Goal: Task Accomplishment & Management: Manage account settings

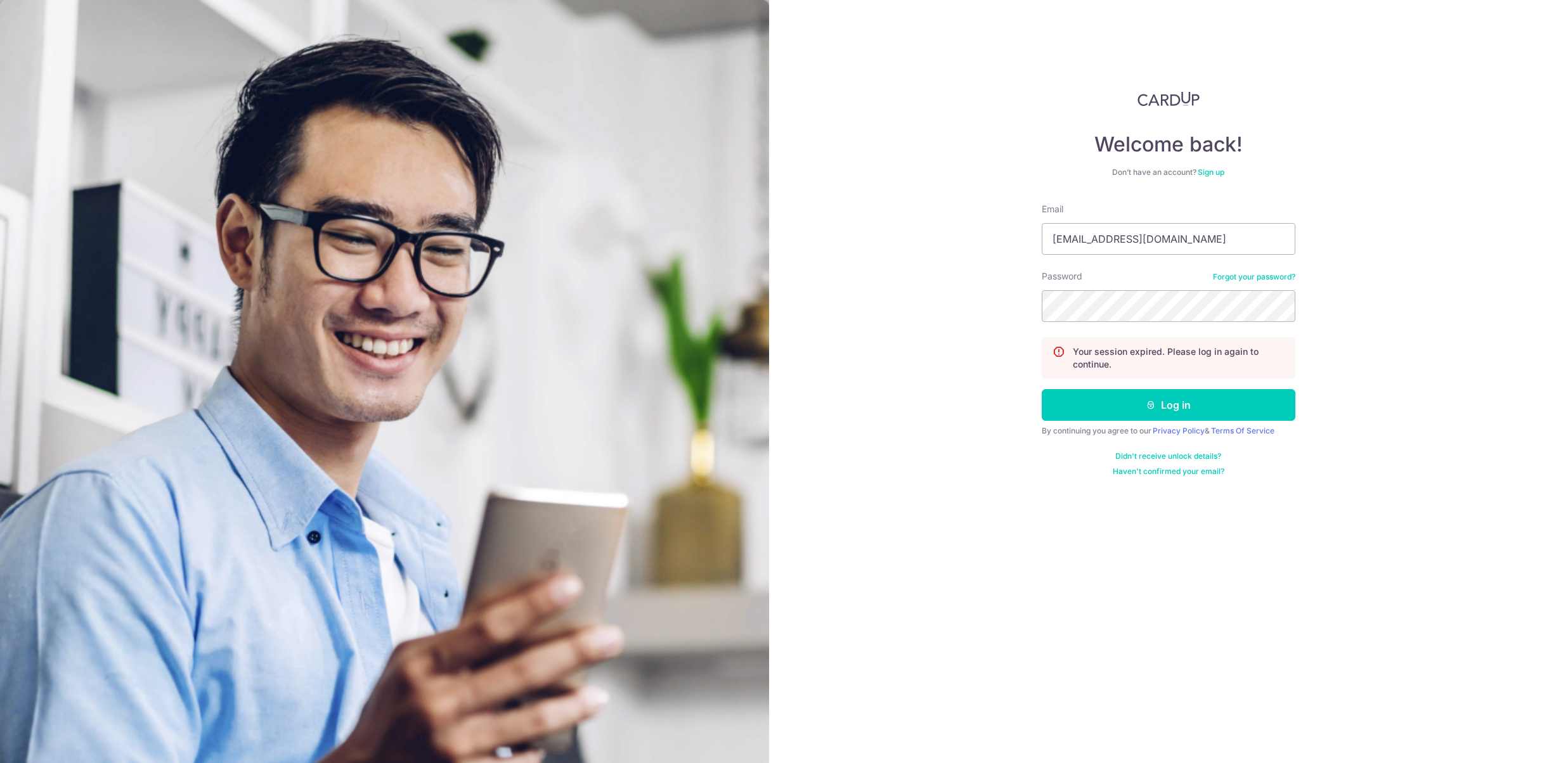
click at [1170, 420] on button "Log in" at bounding box center [1168, 405] width 253 height 32
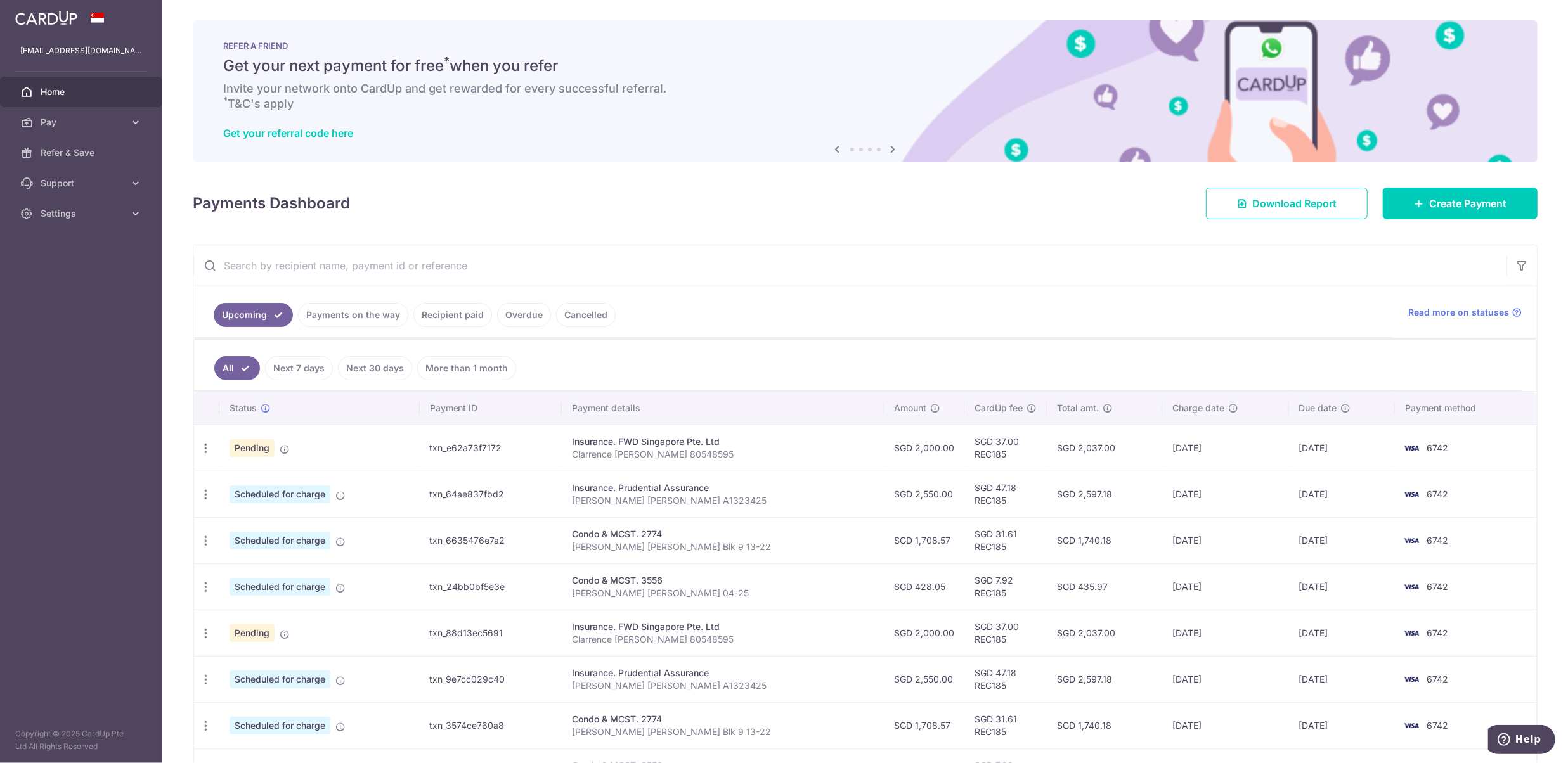
click at [552, 442] on td "txn_e62a73f7172" at bounding box center [490, 447] width 142 height 46
click at [205, 448] on icon "button" at bounding box center [206, 448] width 13 height 13
click at [262, 514] on span "Cancel payment" at bounding box center [273, 514] width 85 height 15
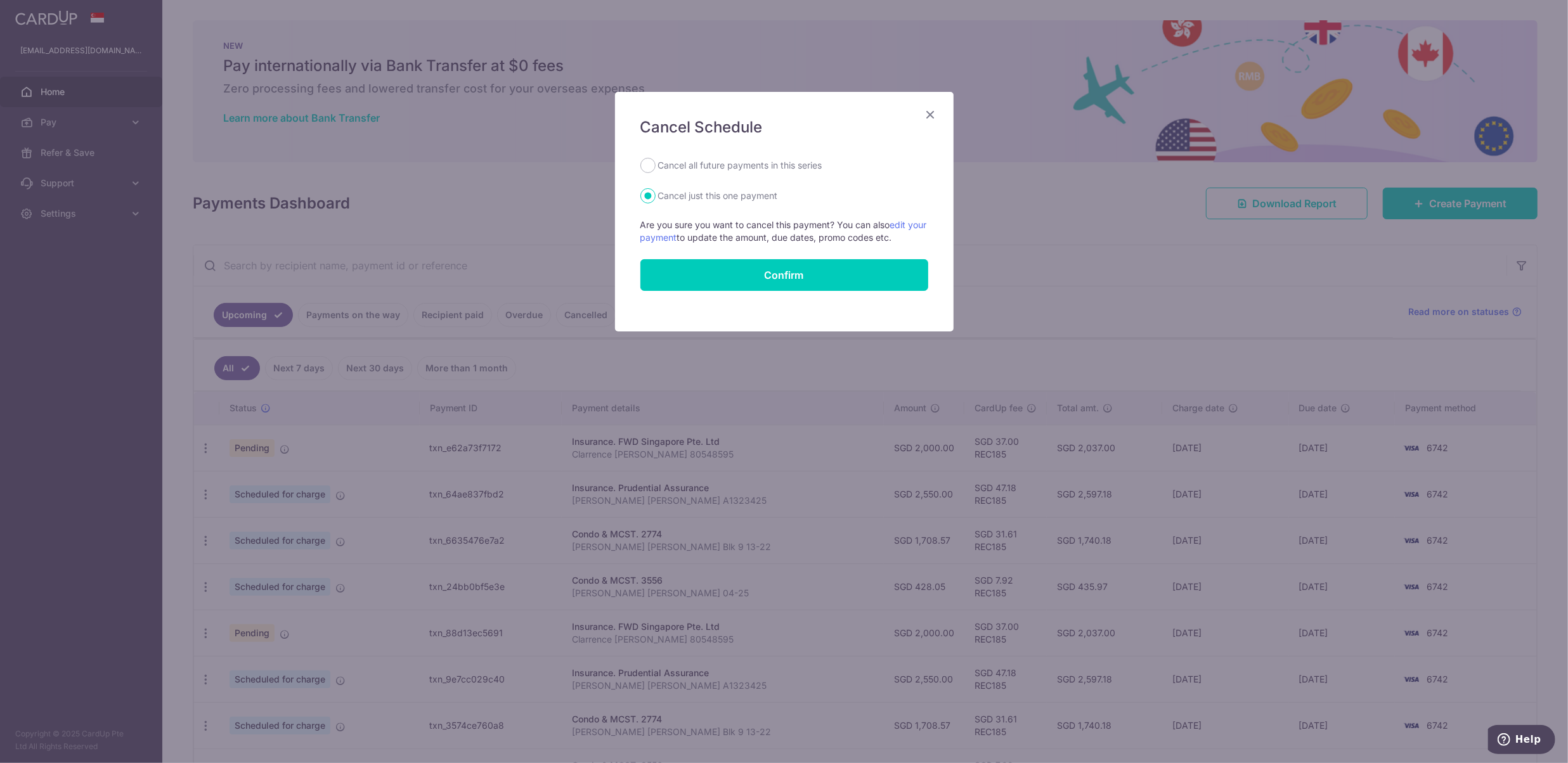
click at [774, 167] on label "Cancel all future payments in this series" at bounding box center [740, 166] width 164 height 15
click at [655, 167] on input "Cancel all future payments in this series" at bounding box center [648, 166] width 15 height 15
radio input "true"
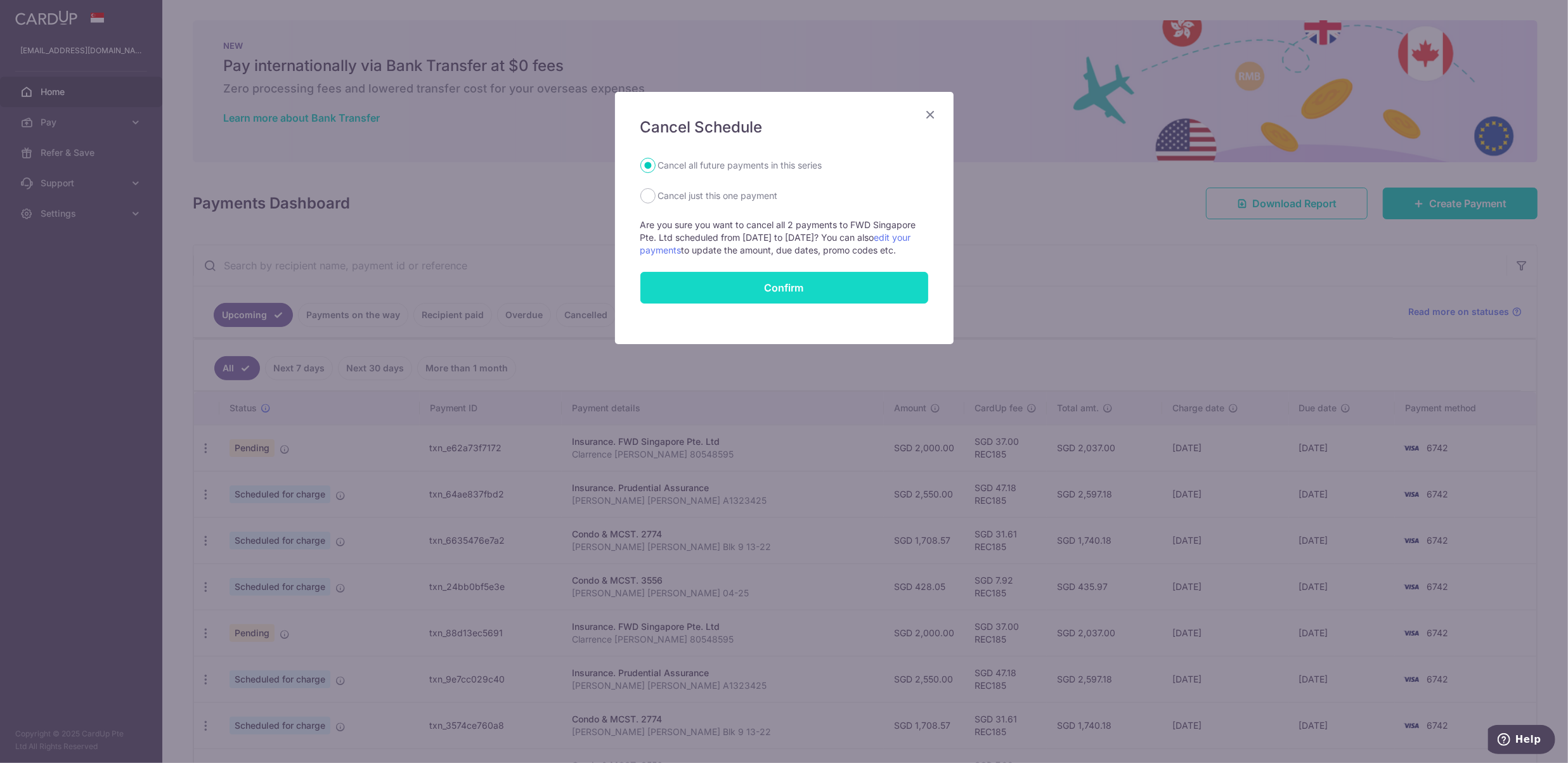
click at [805, 292] on input "Confirm" at bounding box center [784, 288] width 288 height 32
